Goal: Task Accomplishment & Management: Complete application form

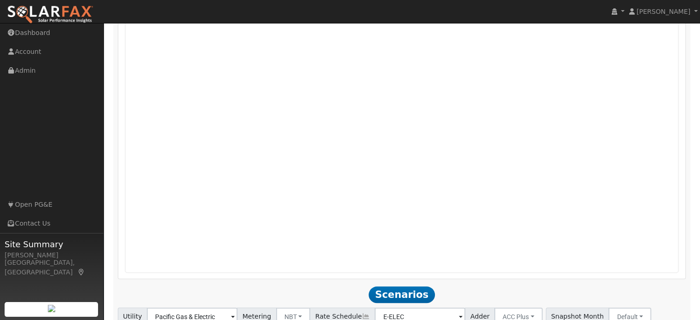
scroll to position [843, 0]
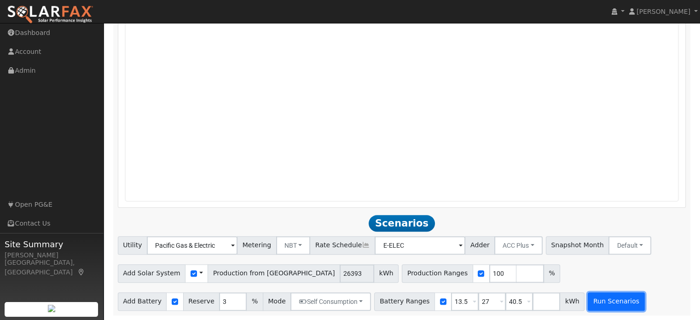
click at [588, 303] on button "Run Scenarios" at bounding box center [616, 301] width 57 height 18
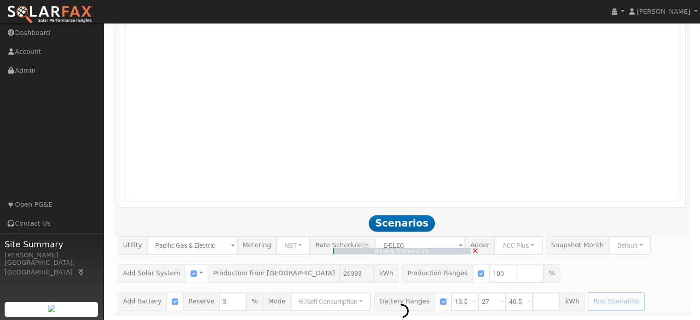
type input "17.6"
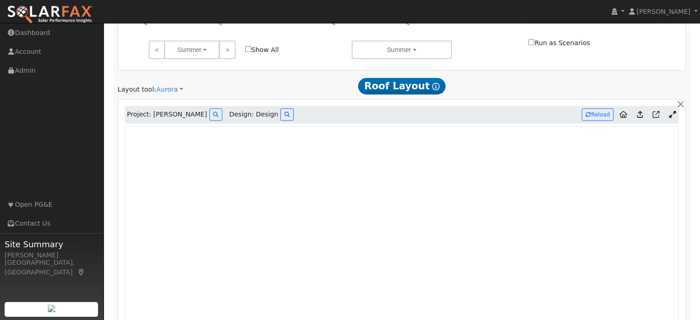
scroll to position [566, 0]
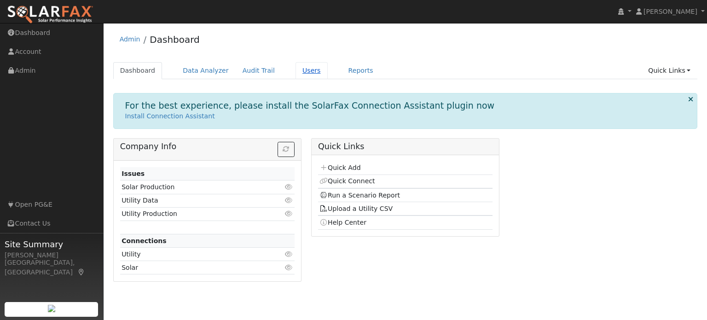
click at [295, 68] on link "Users" at bounding box center [311, 70] width 32 height 17
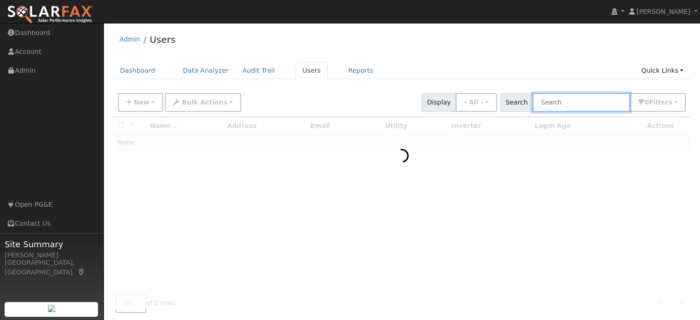
click at [557, 104] on input "text" at bounding box center [581, 102] width 98 height 19
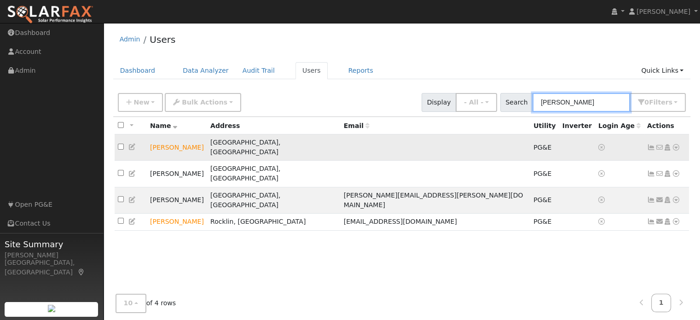
type input "brooks"
click at [676, 144] on icon at bounding box center [676, 147] width 8 height 6
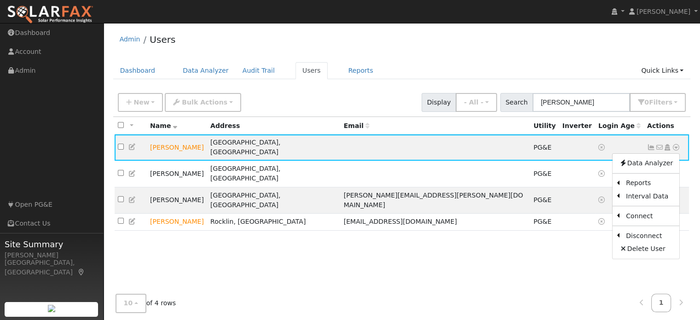
click at [651, 159] on link "Data Analyzer" at bounding box center [645, 163] width 67 height 13
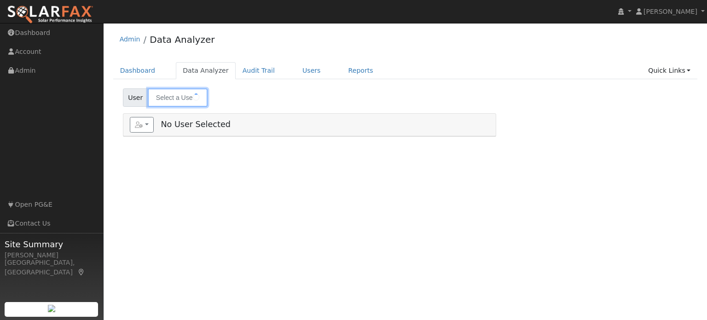
type input "[PERSON_NAME]"
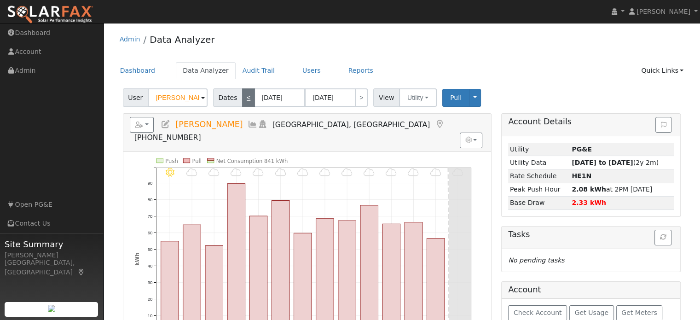
click at [245, 102] on link "<" at bounding box center [248, 97] width 13 height 18
type input "09/04/2025"
type input "09/17/2025"
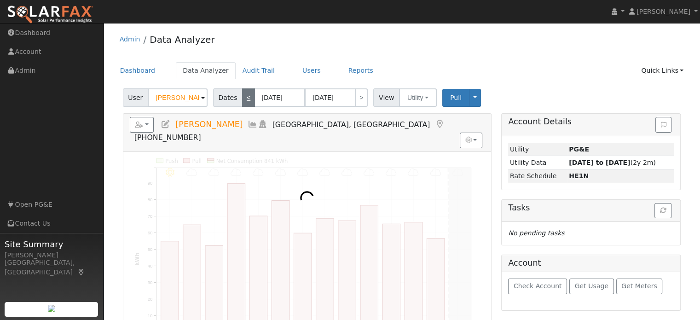
click at [245, 101] on link "<" at bounding box center [248, 97] width 13 height 18
type input "08/21/2025"
type input "09/03/2025"
click at [245, 101] on link "<" at bounding box center [248, 97] width 13 height 18
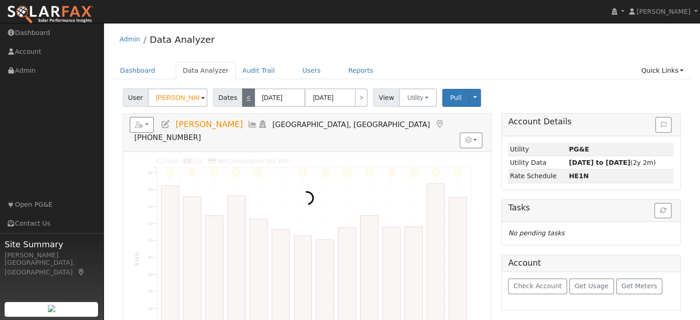
type input "08/07/2025"
type input "08/20/2025"
click at [246, 101] on link "<" at bounding box center [248, 97] width 13 height 18
type input "07/24/2025"
type input "08/06/2025"
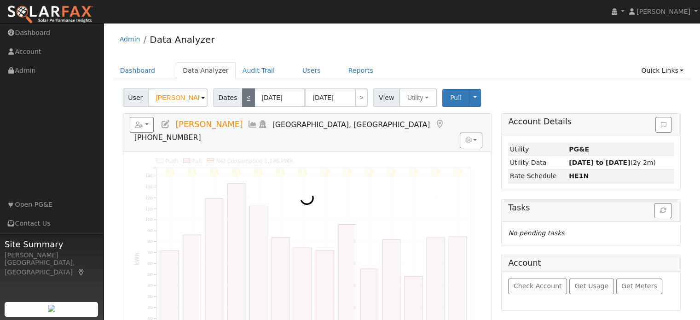
click at [247, 100] on link "<" at bounding box center [248, 97] width 13 height 18
type input "07/10/2025"
type input "07/23/2025"
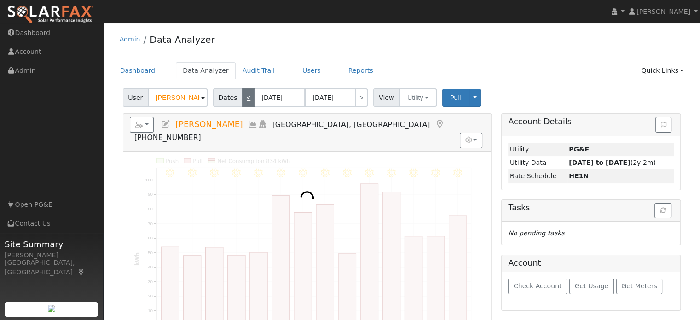
click at [247, 100] on link "<" at bounding box center [248, 97] width 13 height 18
type input "06/26/2025"
type input "07/09/2025"
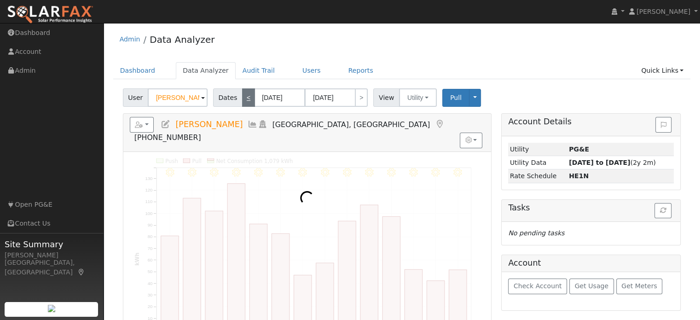
click at [247, 100] on link "<" at bounding box center [248, 97] width 13 height 18
type input "06/12/2025"
type input "06/25/2025"
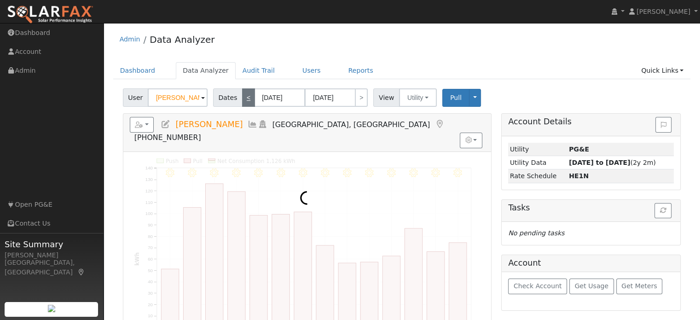
click at [248, 100] on link "<" at bounding box center [248, 97] width 13 height 18
type input "05/29/2025"
type input "06/11/2025"
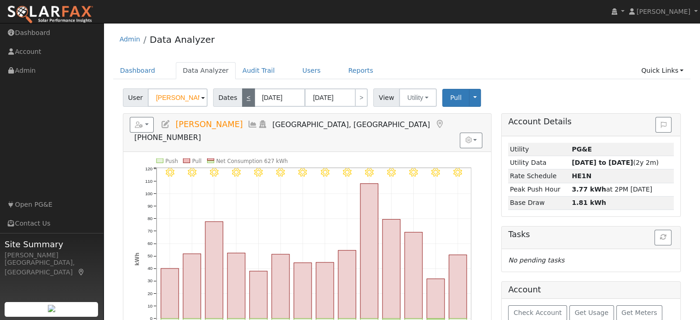
click at [248, 100] on link "<" at bounding box center [248, 97] width 13 height 18
type input "05/15/2025"
type input "05/28/2025"
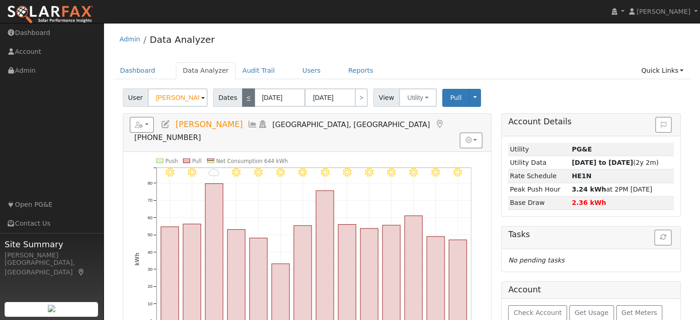
click at [248, 100] on link "<" at bounding box center [248, 97] width 13 height 18
type input "05/01/2025"
type input "05/14/2025"
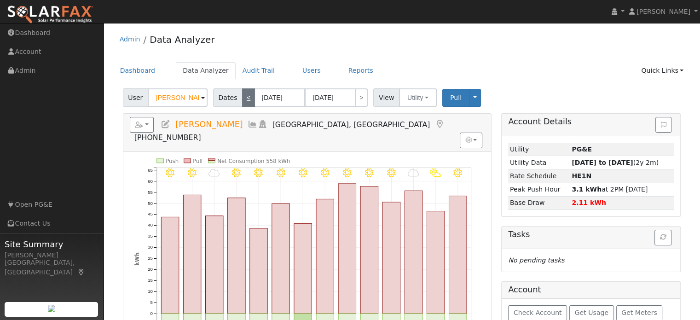
click at [248, 100] on link "<" at bounding box center [248, 97] width 13 height 18
type input "04/17/2025"
type input "04/30/2025"
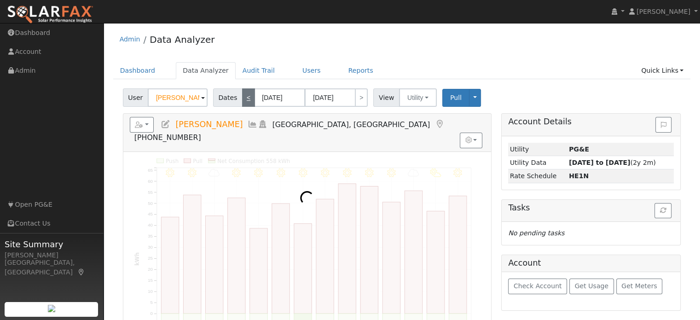
click at [248, 100] on link "<" at bounding box center [248, 97] width 13 height 18
type input "04/03/2025"
type input "04/16/2025"
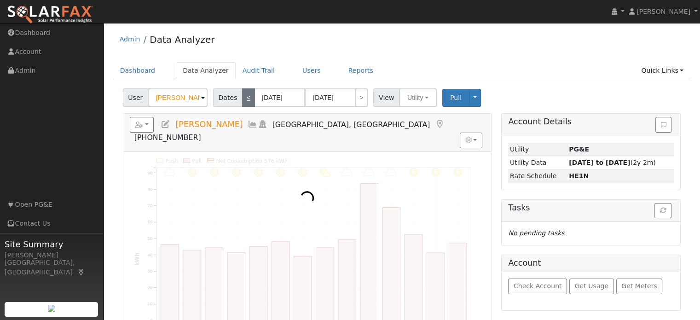
click at [248, 100] on link "<" at bounding box center [248, 97] width 13 height 18
type input "03/20/2025"
type input "04/02/2025"
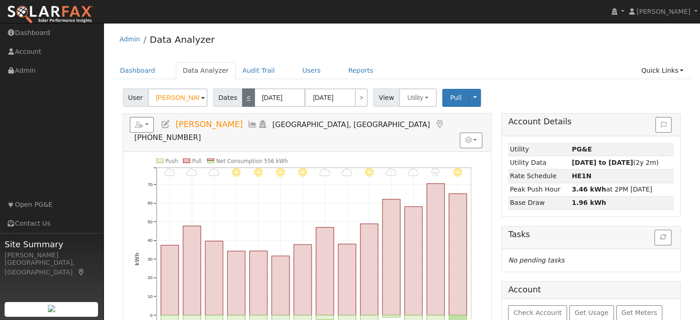
click at [248, 100] on link "<" at bounding box center [248, 97] width 13 height 18
type input "03/06/2025"
type input "03/19/2025"
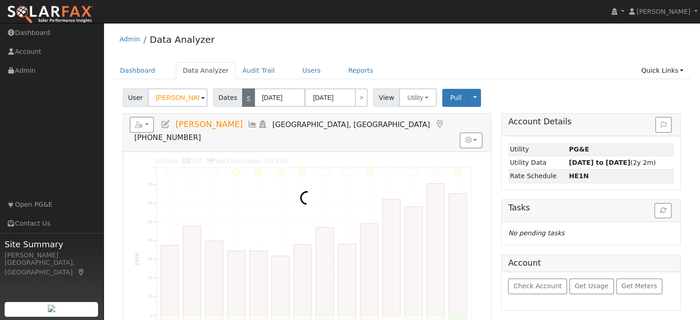
click at [248, 100] on link "<" at bounding box center [248, 97] width 13 height 18
type input "02/20/2025"
type input "03/05/2025"
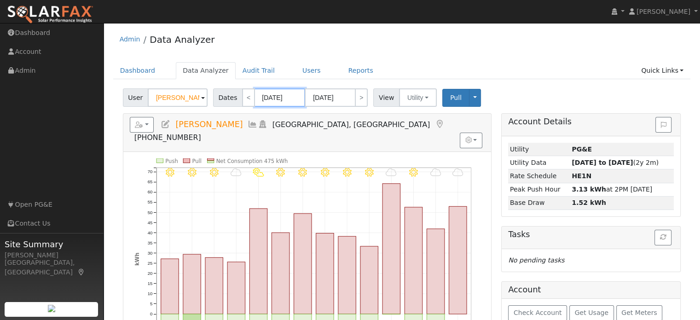
click at [285, 93] on input "02/20/2025" at bounding box center [279, 97] width 51 height 18
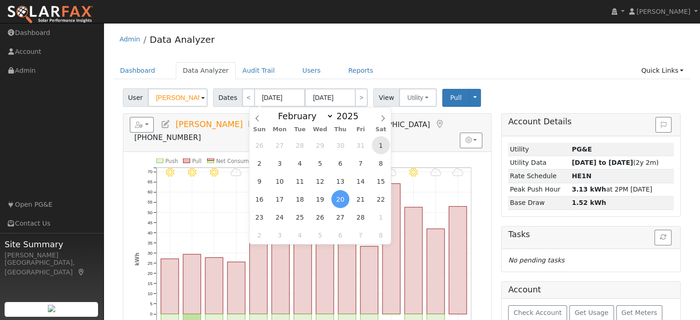
drag, startPoint x: 379, startPoint y: 141, endPoint x: 366, endPoint y: 141, distance: 12.9
click at [380, 141] on span "1" at bounding box center [381, 145] width 18 height 18
type input "02/01/2025"
type input "02/28/2025"
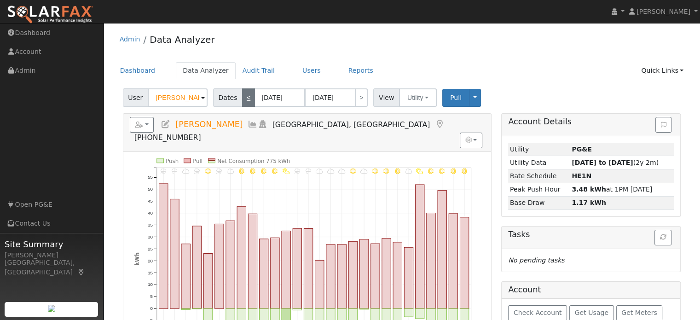
click at [245, 96] on link "<" at bounding box center [248, 97] width 13 height 18
type input "01/01/2025"
type input "01/31/2025"
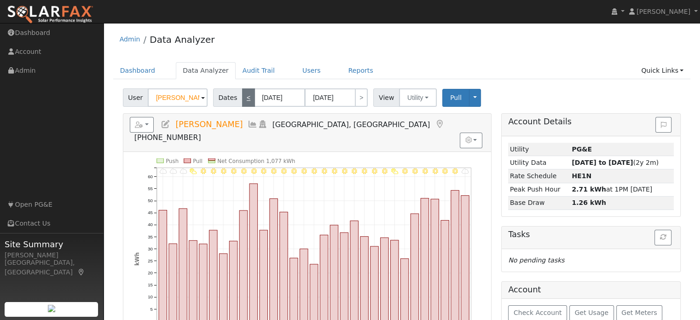
click at [245, 96] on link "<" at bounding box center [248, 97] width 13 height 18
type input "12/01/2024"
type input "12/31/2024"
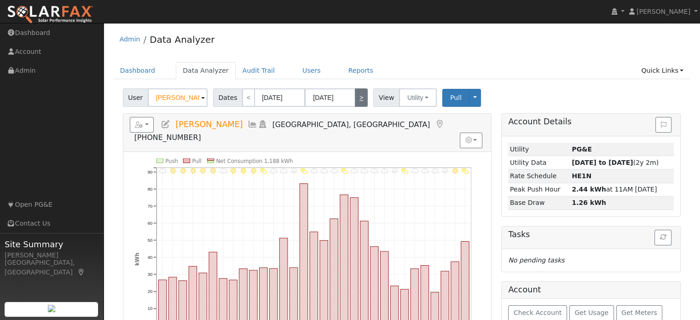
click at [356, 99] on link ">" at bounding box center [361, 97] width 13 height 18
type input "01/01/2025"
type input "01/31/2025"
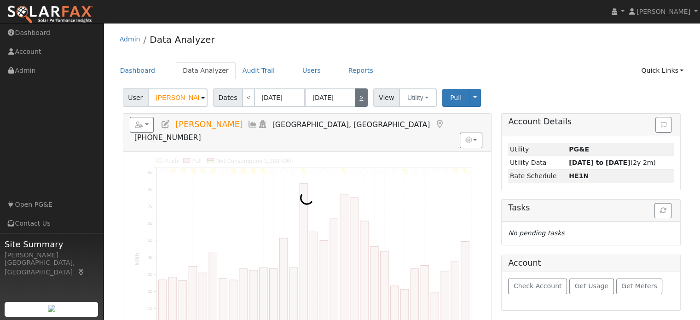
click at [356, 99] on link ">" at bounding box center [361, 97] width 13 height 18
type input "02/01/2025"
type input "02/28/2025"
click at [356, 99] on link ">" at bounding box center [361, 97] width 13 height 18
type input "03/01/2025"
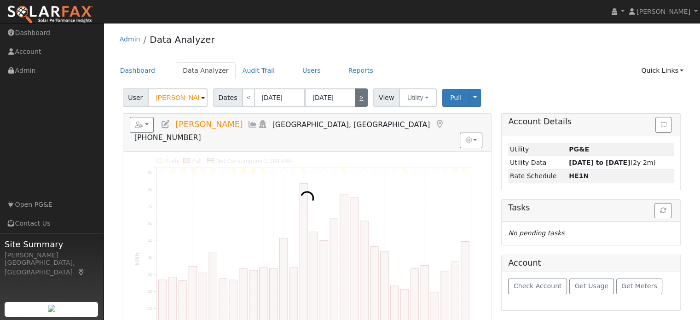
type input "03/31/2025"
click at [356, 98] on link ">" at bounding box center [361, 97] width 13 height 18
type input "04/01/2025"
type input "04/30/2025"
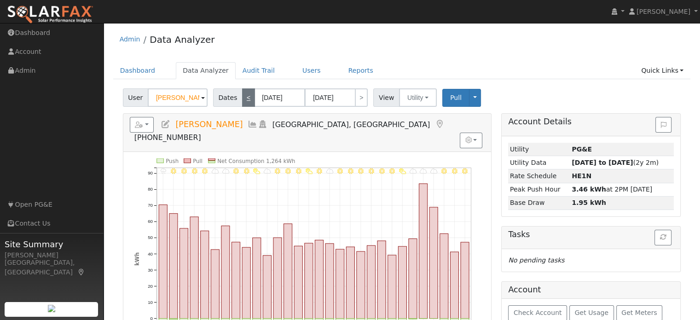
drag, startPoint x: 243, startPoint y: 95, endPoint x: 249, endPoint y: 92, distance: 6.8
click at [245, 94] on link "<" at bounding box center [248, 97] width 13 height 18
type input "03/01/2025"
type input "03/31/2025"
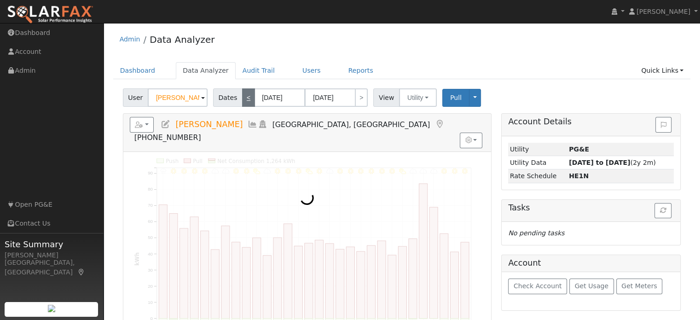
click at [249, 92] on link "<" at bounding box center [248, 97] width 13 height 18
type input "02/01/2025"
type input "02/28/2025"
click at [242, 95] on link "<" at bounding box center [248, 97] width 13 height 18
type input "01/01/2025"
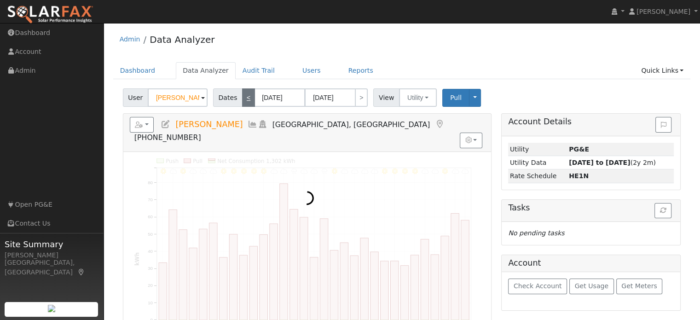
type input "01/31/2025"
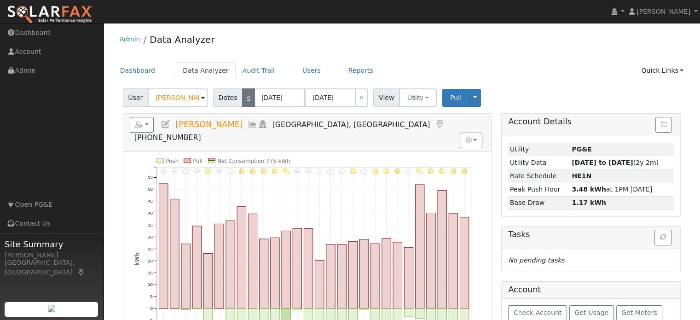
click at [242, 96] on link "<" at bounding box center [248, 97] width 13 height 18
type input "12/01/2024"
type input "12/31/2024"
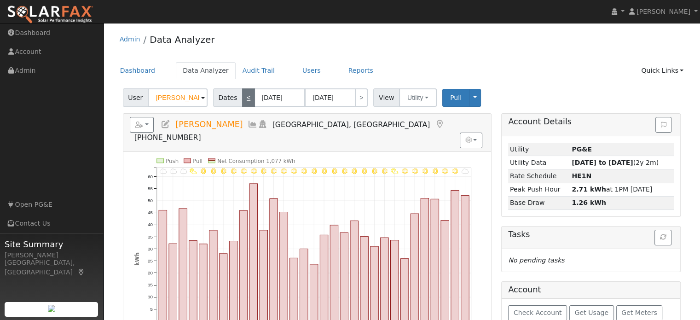
click at [242, 95] on link "<" at bounding box center [248, 97] width 13 height 18
type input "11/01/2024"
type input "11/30/2024"
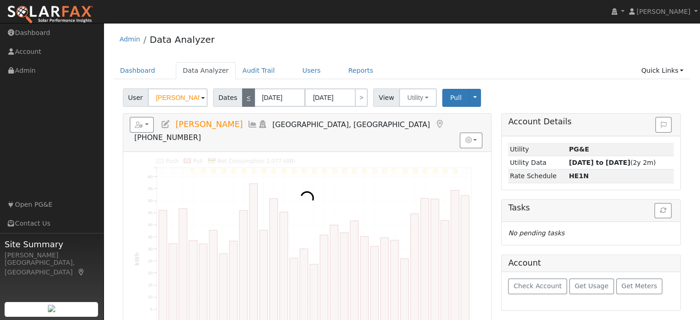
click at [242, 95] on link "<" at bounding box center [248, 97] width 13 height 18
type input "10/01/2024"
type input "10/31/2024"
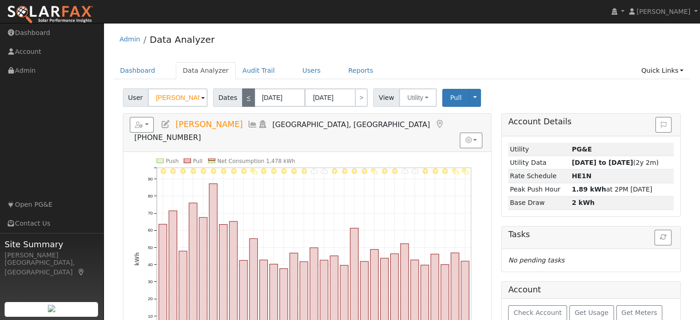
click at [242, 95] on link "<" at bounding box center [248, 97] width 13 height 18
type input "09/01/2024"
type input "09/30/2024"
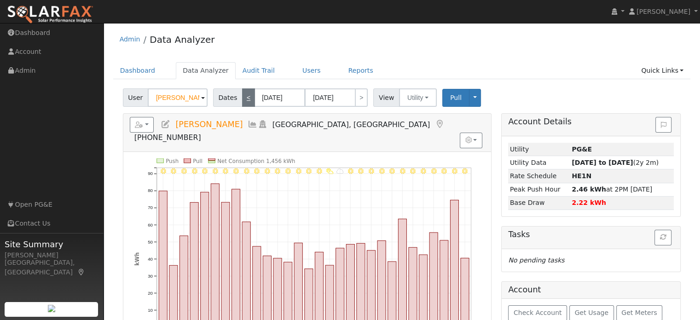
click at [243, 95] on link "<" at bounding box center [248, 97] width 13 height 18
type input "08/01/2024"
type input "08/31/2024"
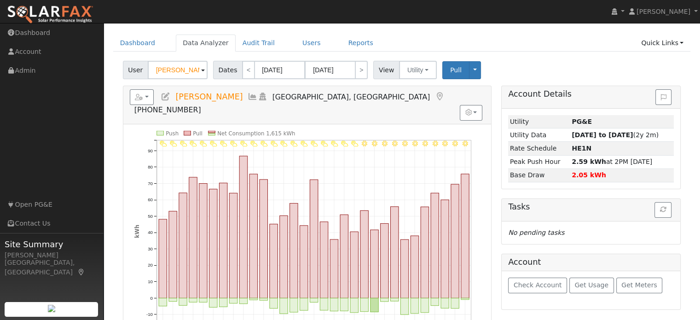
scroll to position [13, 0]
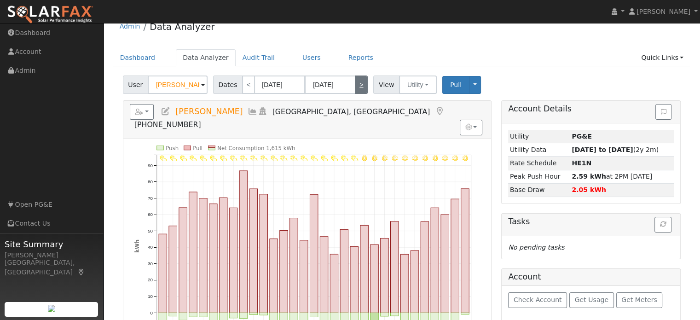
click at [359, 88] on link ">" at bounding box center [361, 84] width 13 height 18
type input "09/01/2024"
type input "09/30/2024"
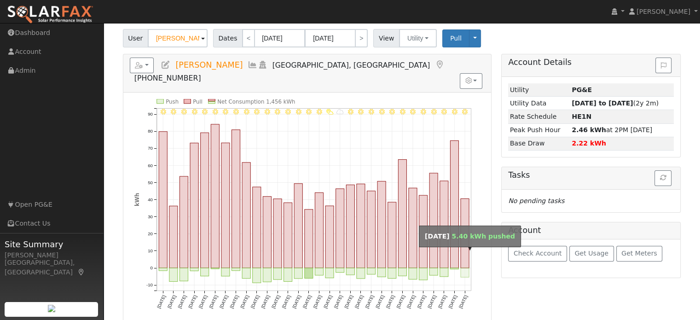
scroll to position [46, 0]
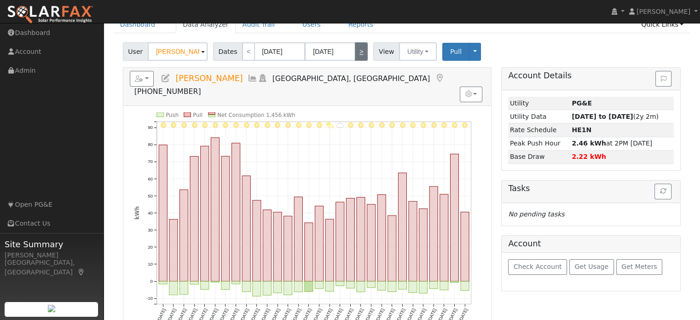
click at [356, 58] on link ">" at bounding box center [361, 51] width 13 height 18
type input "10/01/2024"
type input "10/31/2024"
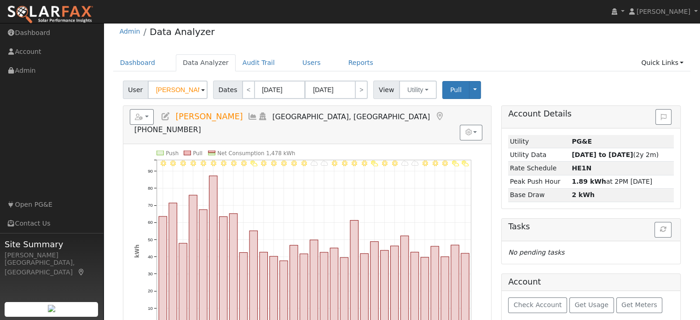
scroll to position [0, 0]
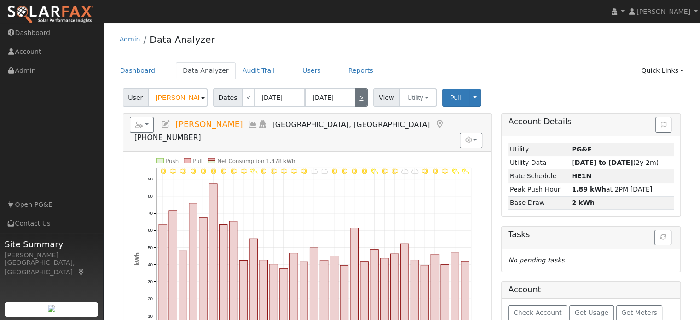
click at [355, 99] on link ">" at bounding box center [361, 97] width 13 height 18
type input "11/01/2024"
type input "11/30/2024"
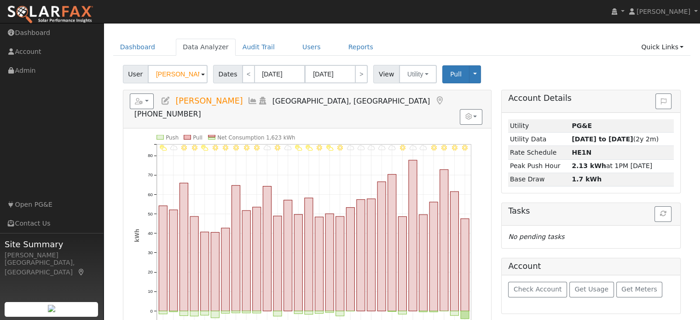
scroll to position [46, 0]
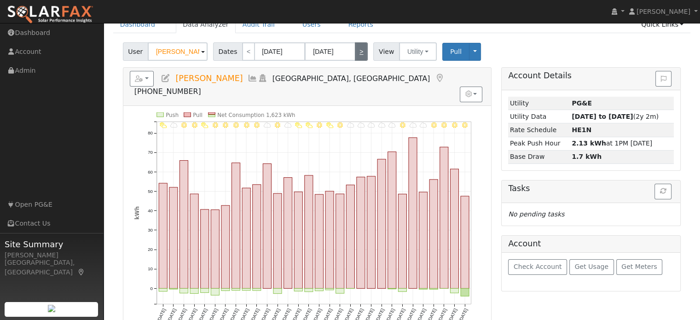
click at [355, 53] on link ">" at bounding box center [361, 51] width 13 height 18
type input "12/01/2024"
type input "12/31/2024"
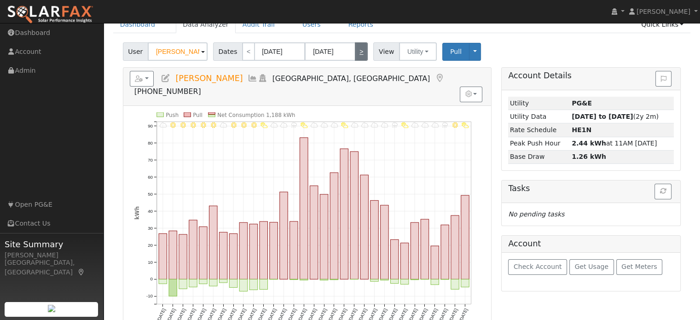
click at [355, 56] on link ">" at bounding box center [361, 51] width 13 height 18
type input "01/01/2025"
type input "01/31/2025"
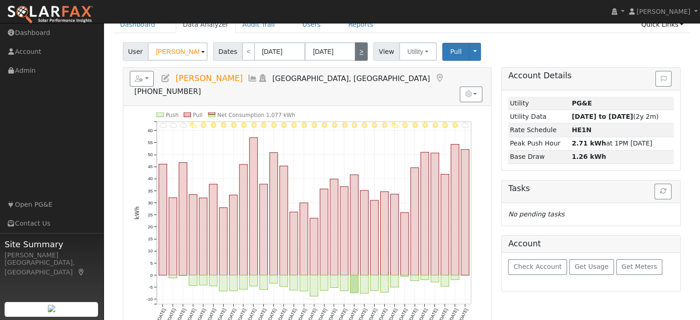
click at [358, 48] on link ">" at bounding box center [361, 51] width 13 height 18
type input "02/01/2025"
type input "02/28/2025"
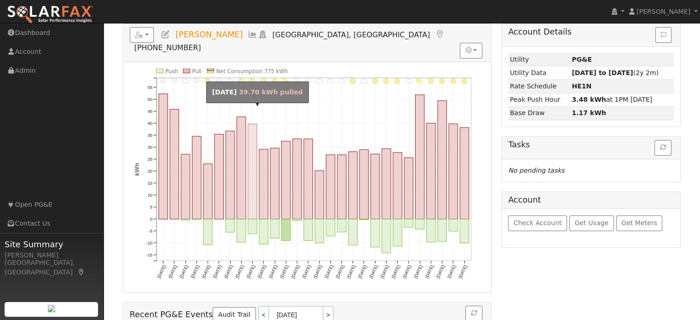
scroll to position [92, 0]
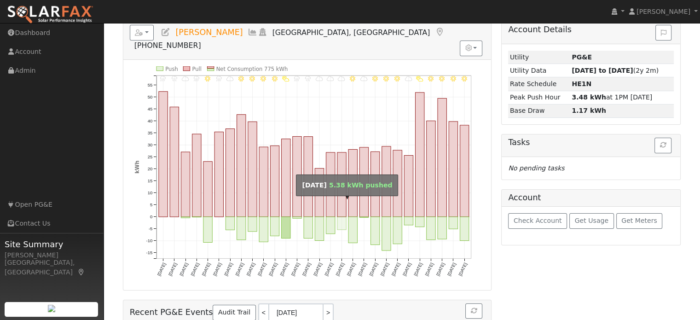
click at [252, 279] on div "Reports Scenario Health Check Energy Audit Account Timeline User Audit Trail In…" at bounding box center [307, 211] width 379 height 380
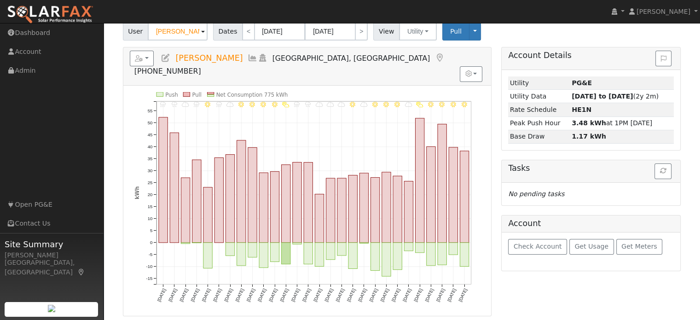
scroll to position [46, 0]
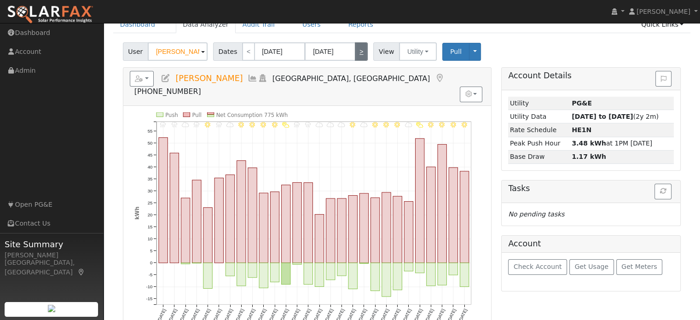
click at [358, 50] on link ">" at bounding box center [361, 51] width 13 height 18
type input "03/01/2025"
type input "03/31/2025"
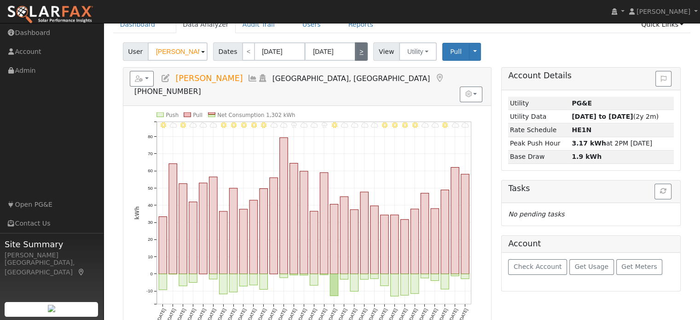
click at [358, 56] on link ">" at bounding box center [361, 51] width 13 height 18
type input "04/01/2025"
type input "04/30/2025"
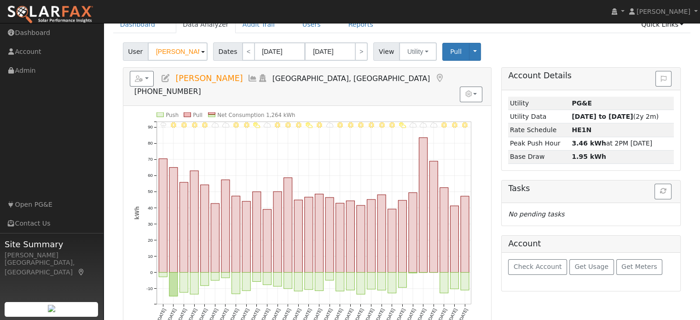
scroll to position [92, 0]
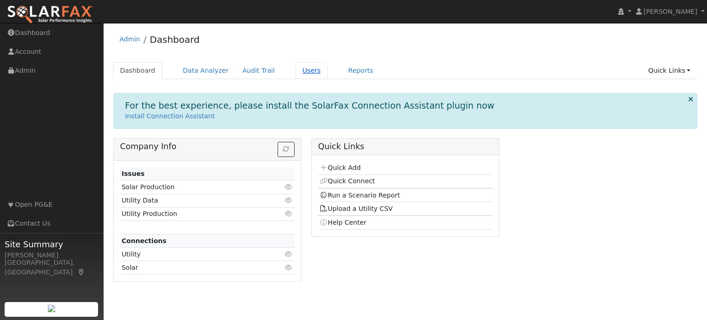
click at [295, 69] on link "Users" at bounding box center [311, 70] width 32 height 17
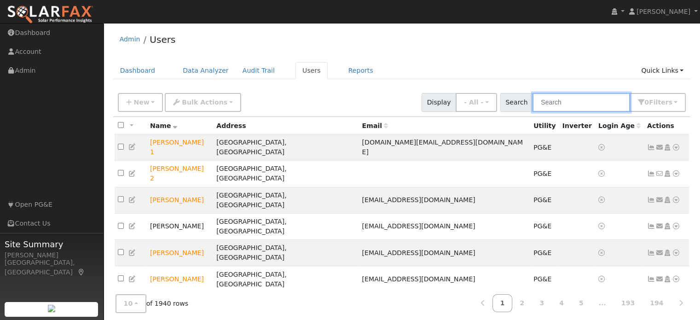
click at [569, 102] on input "text" at bounding box center [581, 102] width 98 height 19
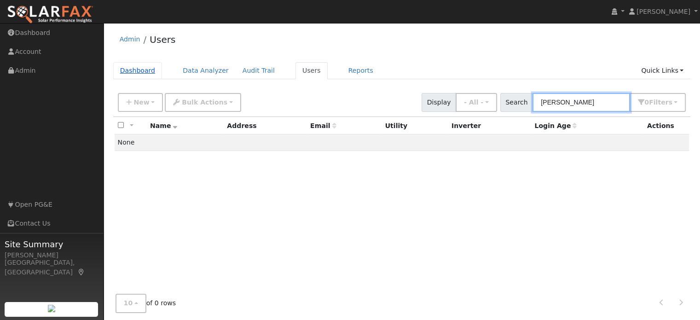
type input "jarvis"
click at [139, 70] on link "Dashboard" at bounding box center [137, 70] width 49 height 17
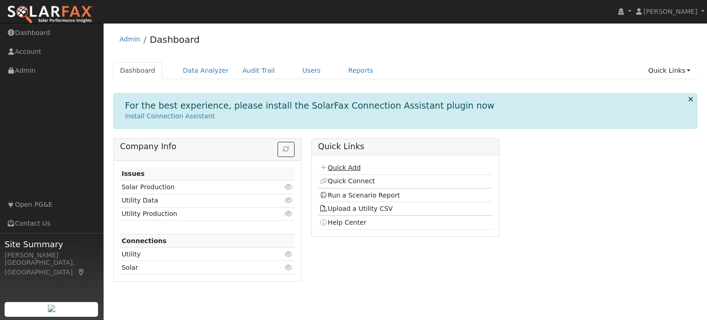
click at [346, 167] on link "Quick Add" at bounding box center [339, 167] width 41 height 7
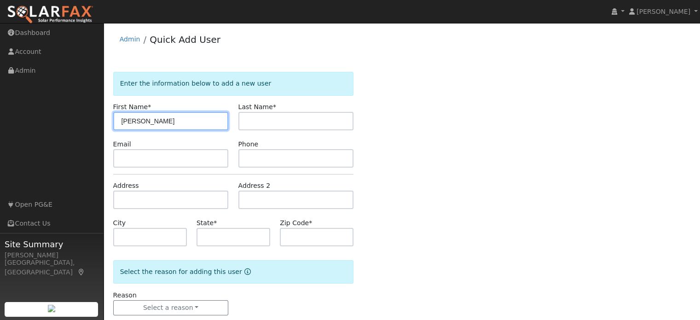
type input "[PERSON_NAME]"
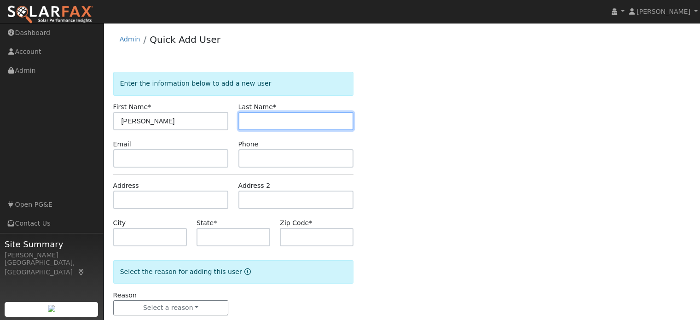
click at [297, 124] on input "text" at bounding box center [296, 121] width 116 height 18
type input "[PERSON_NAME]"
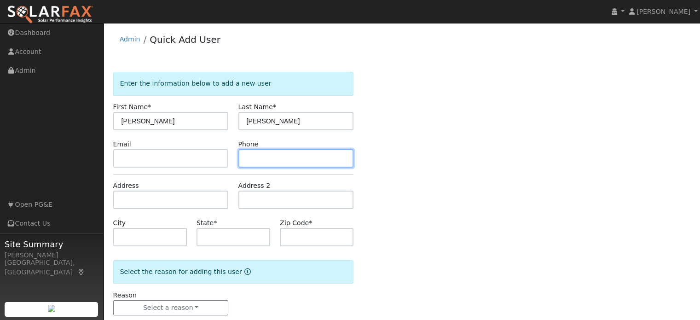
click at [255, 160] on input "text" at bounding box center [296, 158] width 116 height 18
type input "916276"
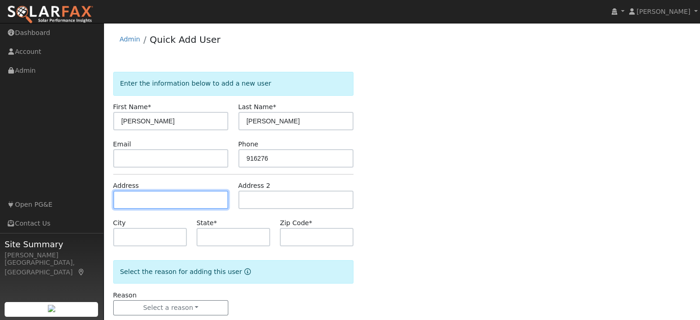
click at [188, 199] on input "text" at bounding box center [171, 200] width 116 height 18
paste input "3472 Paloma Drive"
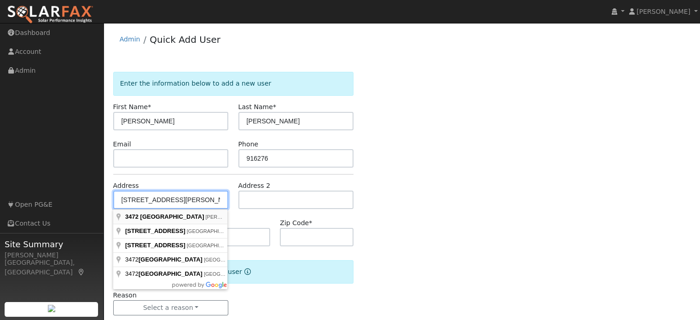
type input "3472 Paloma Drive"
type input "Loomis"
type input "CA"
type input "95650"
type input "3472 Paloma Drive"
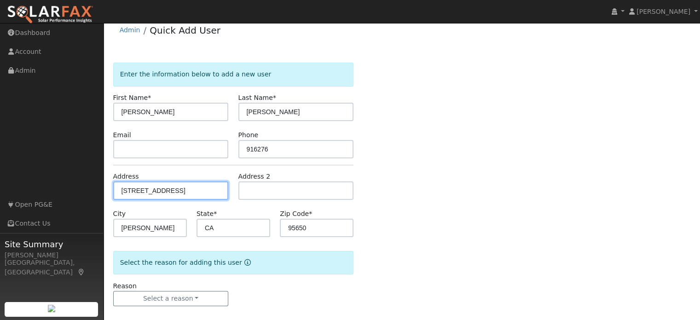
scroll to position [18, 0]
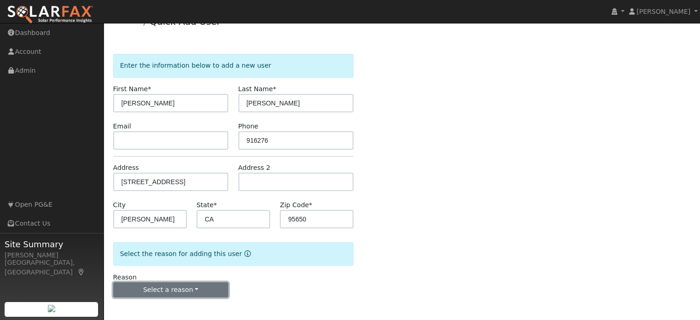
click at [196, 288] on button "Select a reason" at bounding box center [171, 290] width 116 height 16
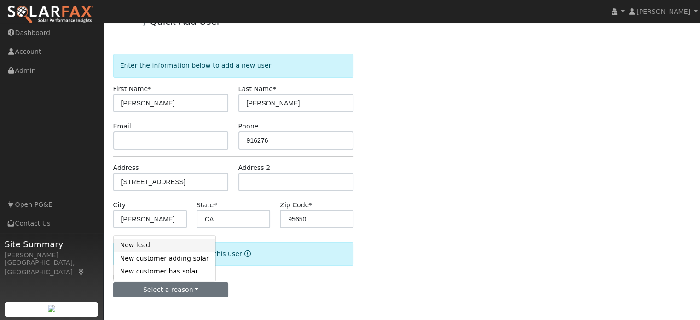
click at [137, 242] on link "New lead" at bounding box center [165, 245] width 102 height 13
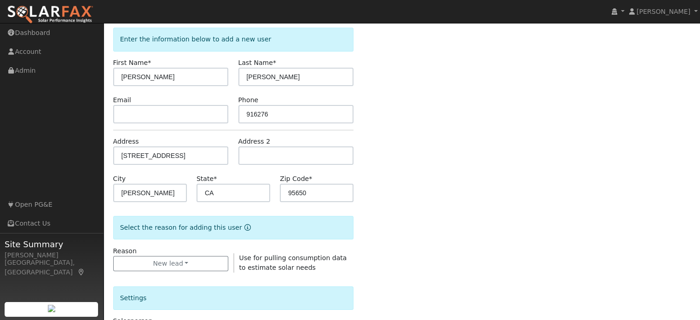
scroll to position [156, 0]
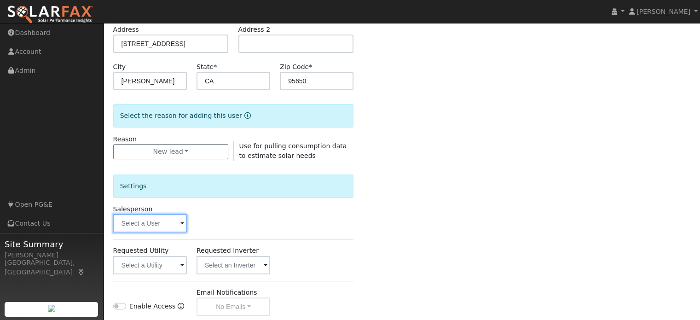
click at [157, 221] on input "text" at bounding box center [150, 223] width 74 height 18
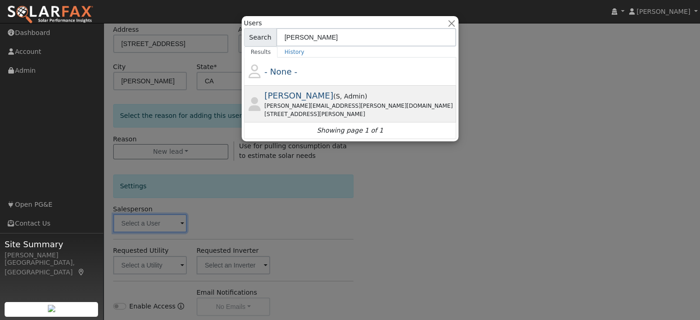
type input "tim"
click at [317, 102] on div "tim.tedder@ambrosesolar.com" at bounding box center [360, 106] width 190 height 8
type input "Tim Tedder"
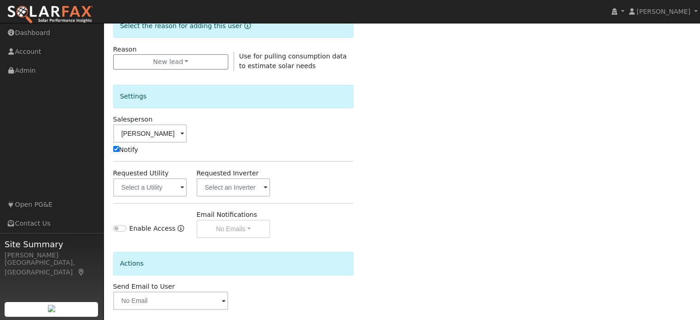
scroll to position [248, 0]
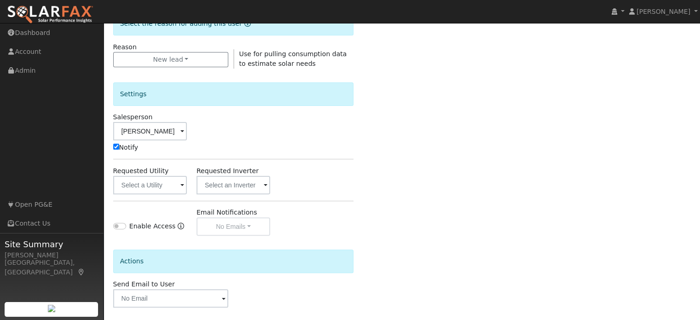
click at [180, 182] on span at bounding box center [182, 185] width 4 height 11
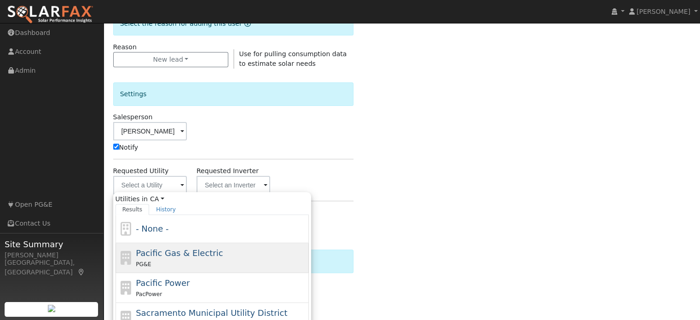
click at [156, 248] on span "Pacific Gas & Electric" at bounding box center [179, 253] width 87 height 10
type input "Pacific Gas & Electric"
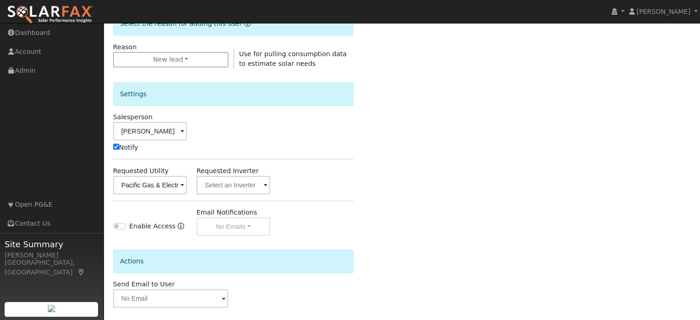
scroll to position [287, 0]
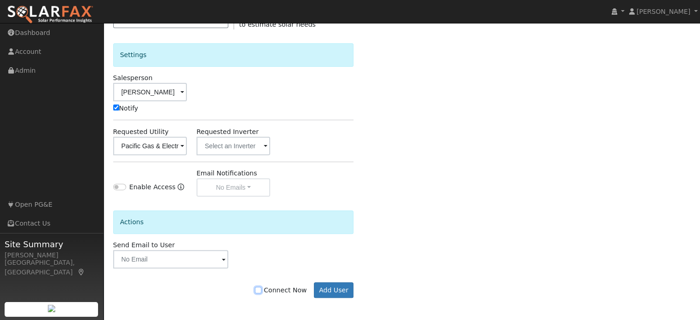
click at [261, 288] on input "Connect Now" at bounding box center [258, 290] width 6 height 6
checkbox input "true"
click at [337, 289] on button "Add User" at bounding box center [334, 290] width 40 height 16
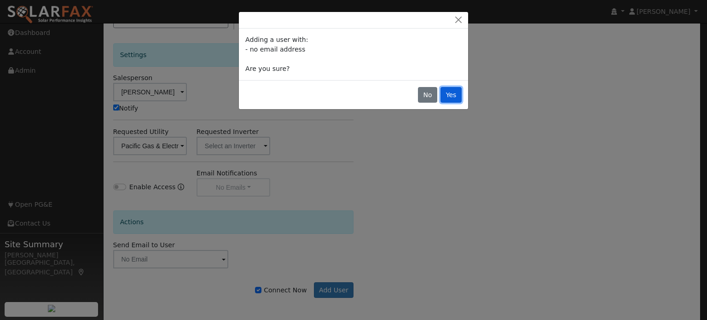
click at [455, 97] on button "Yes" at bounding box center [450, 95] width 21 height 16
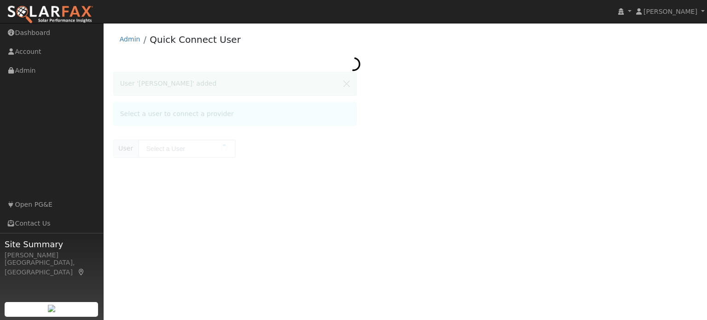
type input "[PERSON_NAME]"
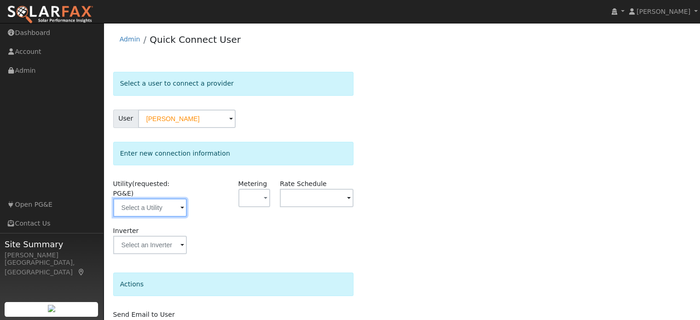
click at [154, 202] on input "text" at bounding box center [150, 207] width 74 height 18
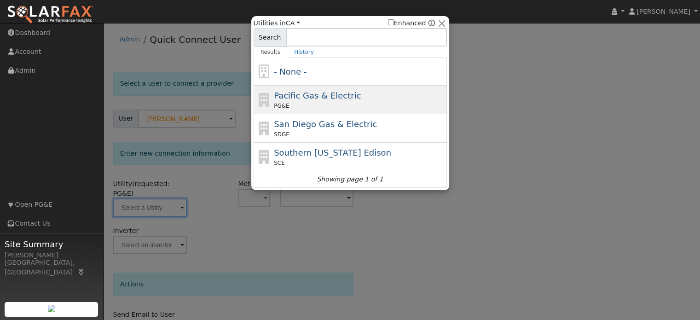
click at [287, 99] on span "Pacific Gas & Electric" at bounding box center [317, 96] width 87 height 10
type input "PG&E"
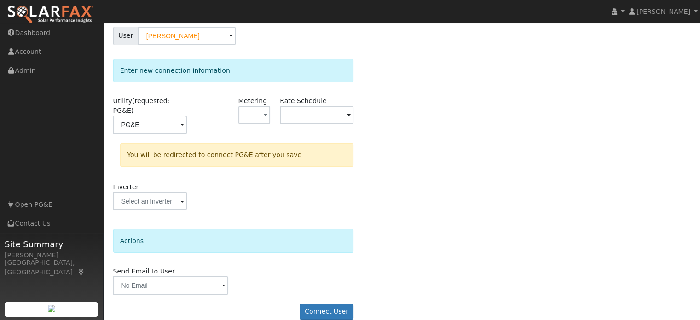
scroll to position [85, 0]
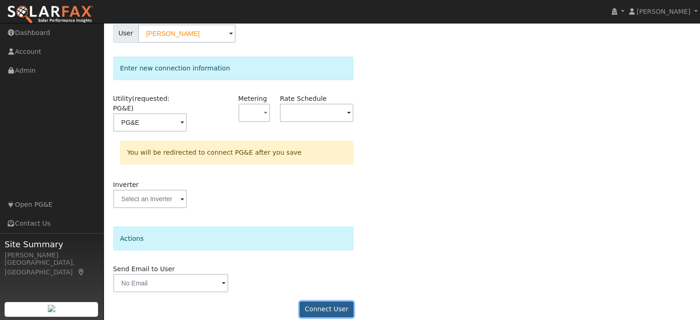
click at [332, 301] on button "Connect User" at bounding box center [327, 309] width 54 height 16
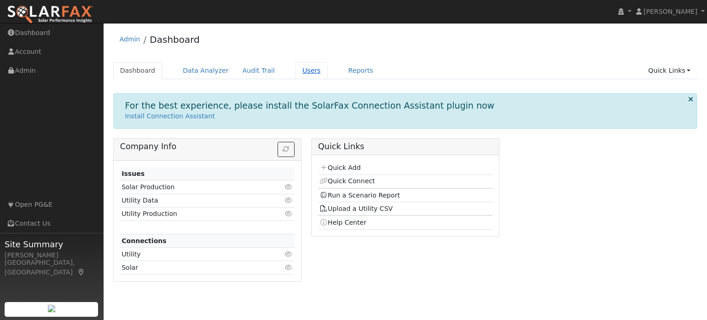
click at [304, 70] on link "Users" at bounding box center [311, 70] width 32 height 17
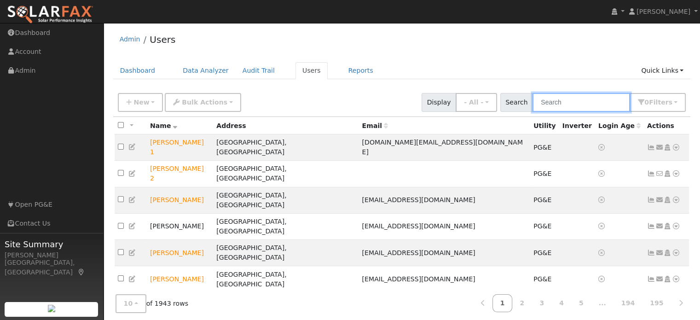
click at [558, 106] on input "text" at bounding box center [581, 102] width 98 height 19
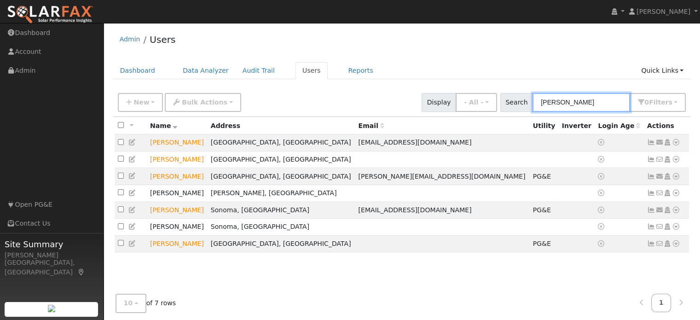
click at [552, 101] on input "[PERSON_NAME]" at bounding box center [581, 102] width 98 height 19
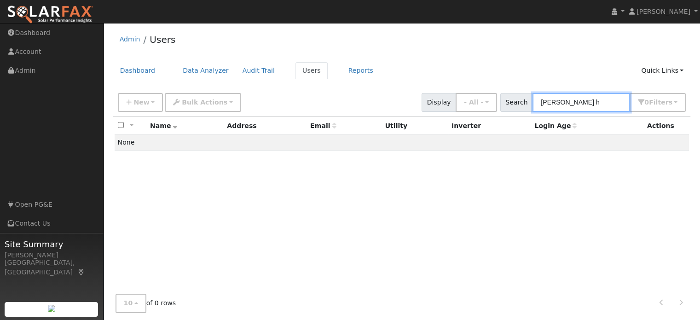
click at [578, 98] on input "[PERSON_NAME] h" at bounding box center [581, 102] width 98 height 19
click at [549, 103] on input "[PERSON_NAME] har" at bounding box center [581, 102] width 98 height 19
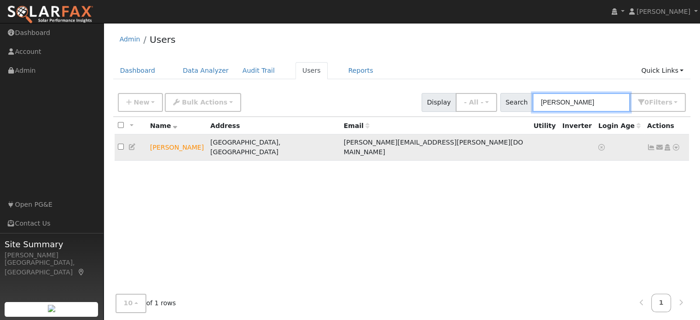
type input "[PERSON_NAME]"
click at [677, 145] on icon at bounding box center [676, 147] width 8 height 6
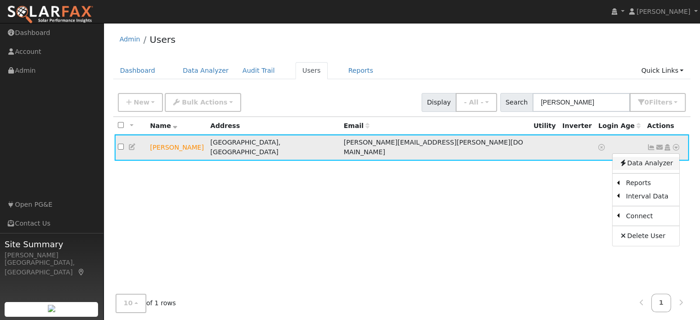
click at [647, 160] on link "Data Analyzer" at bounding box center [645, 163] width 67 height 13
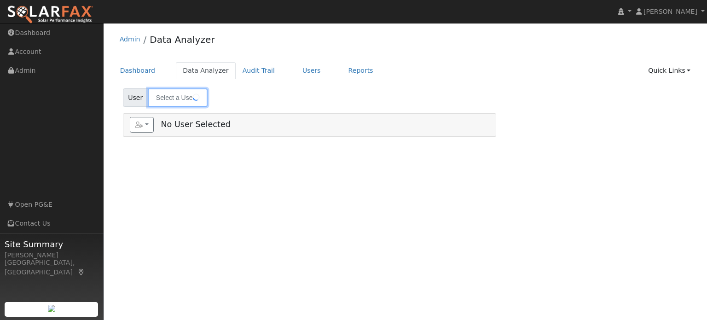
type input "[PERSON_NAME]"
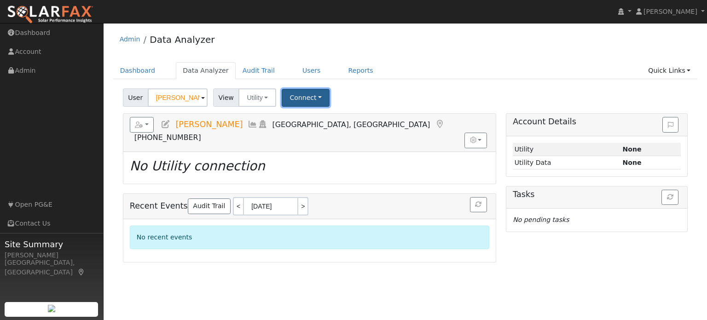
click at [297, 103] on button "Connect" at bounding box center [306, 98] width 48 height 18
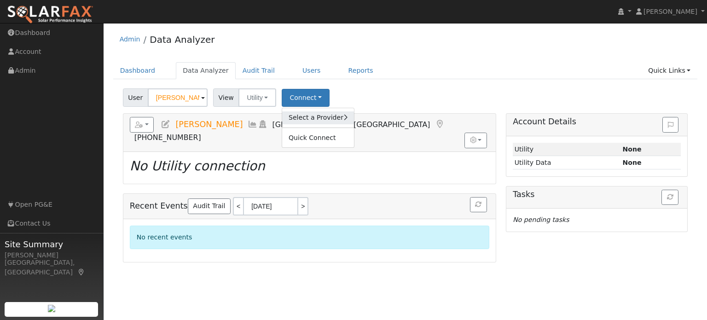
click at [300, 112] on link "Select a Provider" at bounding box center [318, 117] width 72 height 13
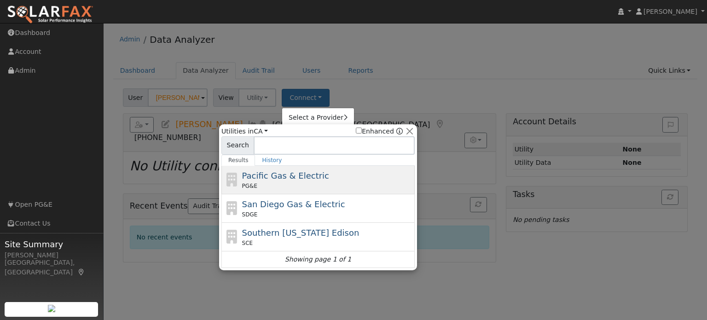
click at [263, 174] on span "Pacific Gas & Electric" at bounding box center [285, 176] width 87 height 10
